Goal: Task Accomplishment & Management: Complete application form

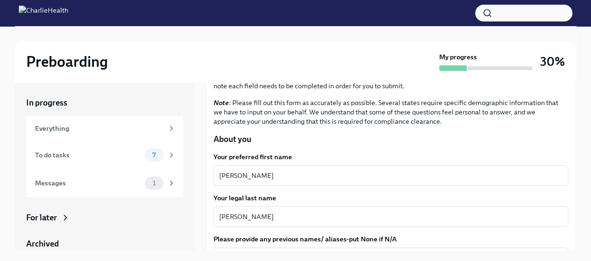
scroll to position [83, 0]
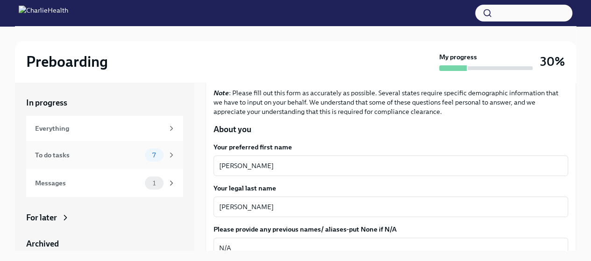
click at [131, 152] on div "To do tasks" at bounding box center [88, 155] width 106 height 10
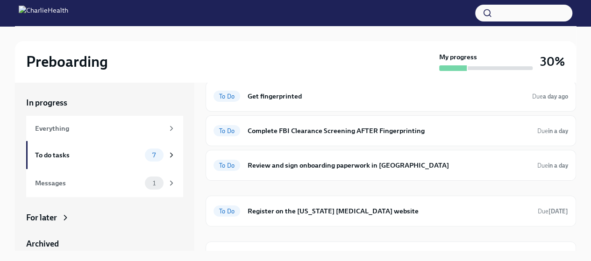
scroll to position [62, 0]
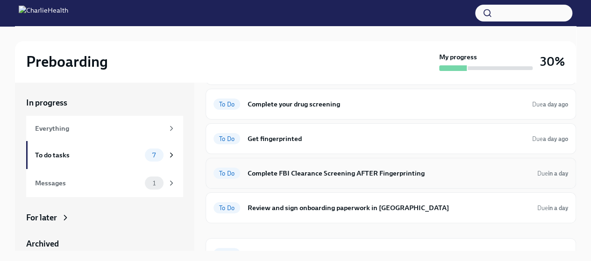
click at [321, 173] on h6 "Complete FBI Clearance Screening AFTER Fingerprinting" at bounding box center [389, 173] width 282 height 10
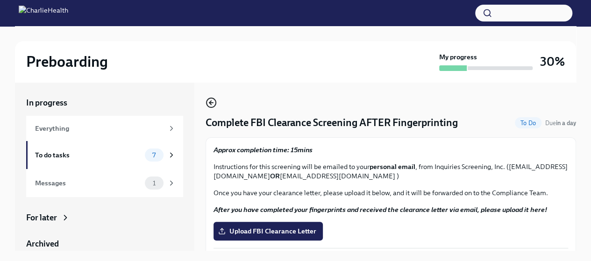
click at [208, 106] on circle "button" at bounding box center [211, 102] width 9 height 9
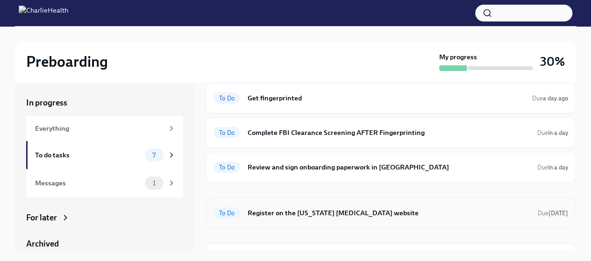
scroll to position [103, 0]
click at [274, 210] on h6 "Register on the [US_STATE] [MEDICAL_DATA] website" at bounding box center [389, 213] width 283 height 10
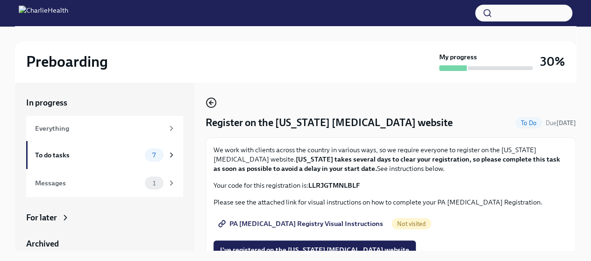
click at [209, 104] on icon "button" at bounding box center [211, 102] width 11 height 11
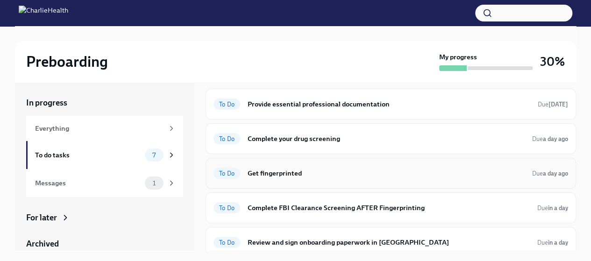
scroll to position [26, 0]
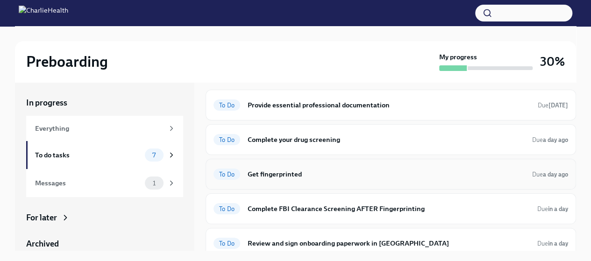
click at [297, 179] on div "To Do Get fingerprinted Due a day ago" at bounding box center [391, 174] width 355 height 15
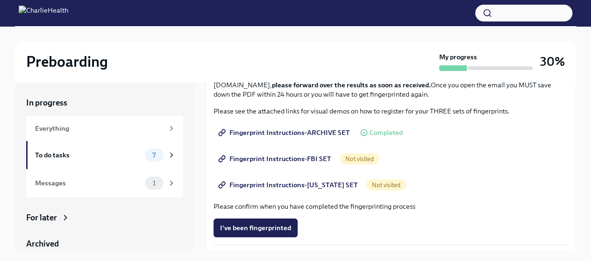
scroll to position [118, 0]
click at [310, 128] on span "Fingerprint Instructions-ARCHIVE SET" at bounding box center [285, 132] width 130 height 9
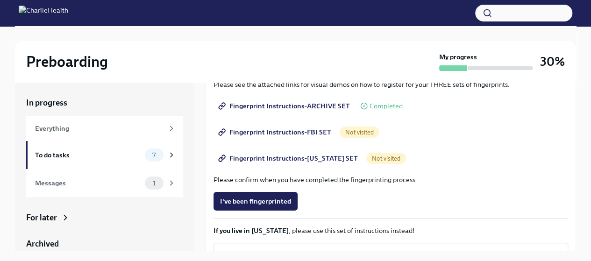
scroll to position [146, 0]
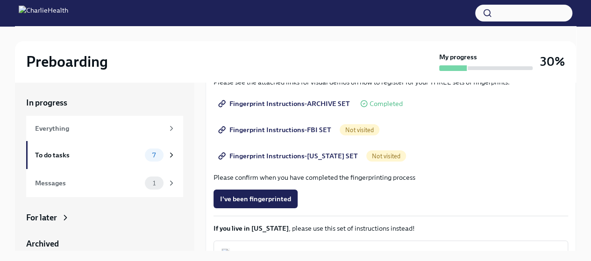
click at [314, 129] on span "Fingerprint Instructions-FBI SET" at bounding box center [275, 129] width 111 height 9
click at [248, 106] on span "Fingerprint Instructions-ARCHIVE SET" at bounding box center [285, 103] width 130 height 9
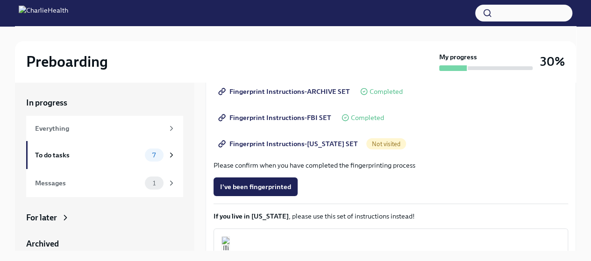
scroll to position [158, 0]
click at [309, 140] on span "Fingerprint Instructions-[US_STATE] SET" at bounding box center [289, 144] width 138 height 9
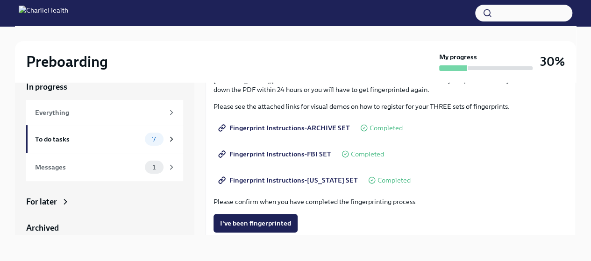
scroll to position [36, 0]
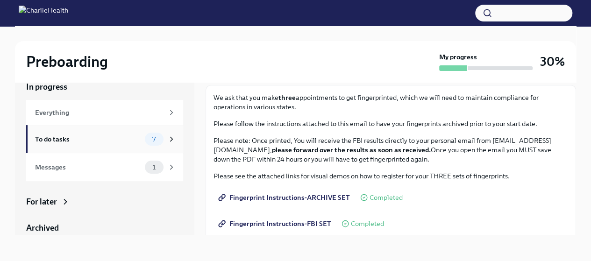
click at [115, 138] on div "To do tasks" at bounding box center [88, 139] width 106 height 10
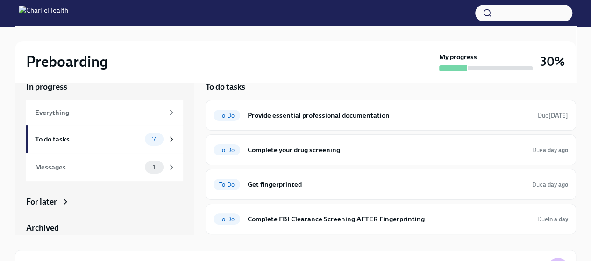
click at [115, 138] on div "To do tasks" at bounding box center [88, 139] width 106 height 10
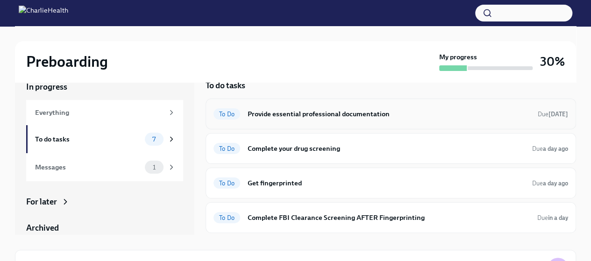
scroll to position [123, 0]
